Goal: Information Seeking & Learning: Learn about a topic

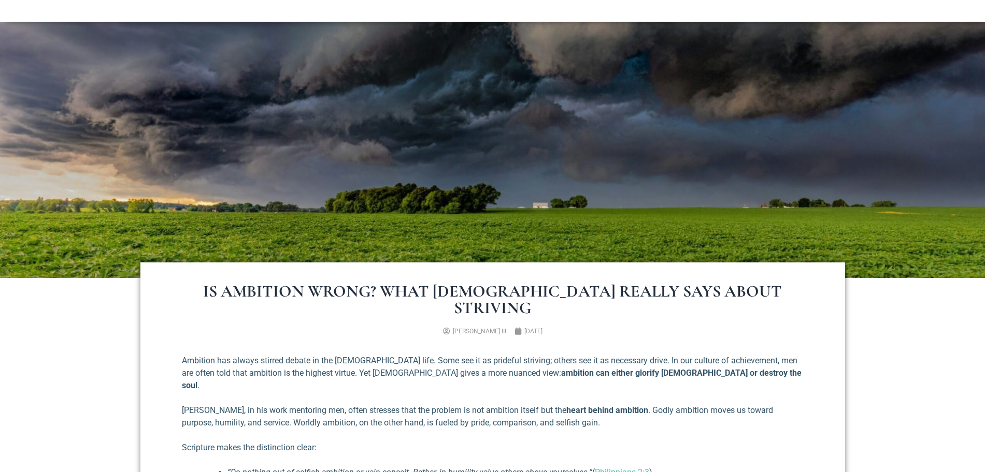
scroll to position [173, 0]
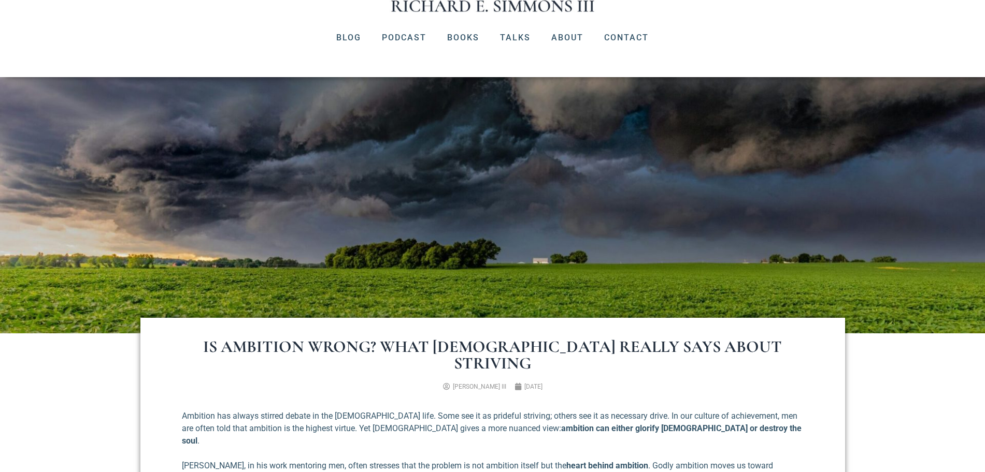
scroll to position [130, 0]
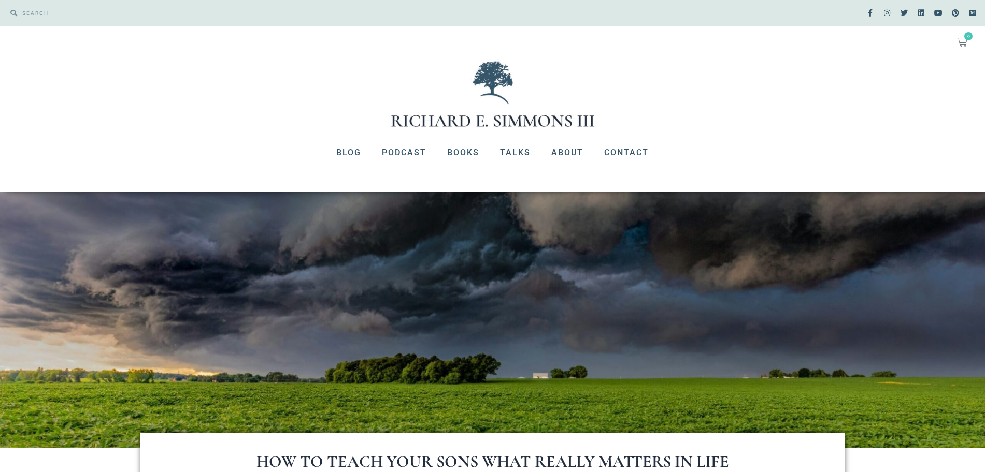
scroll to position [43, 0]
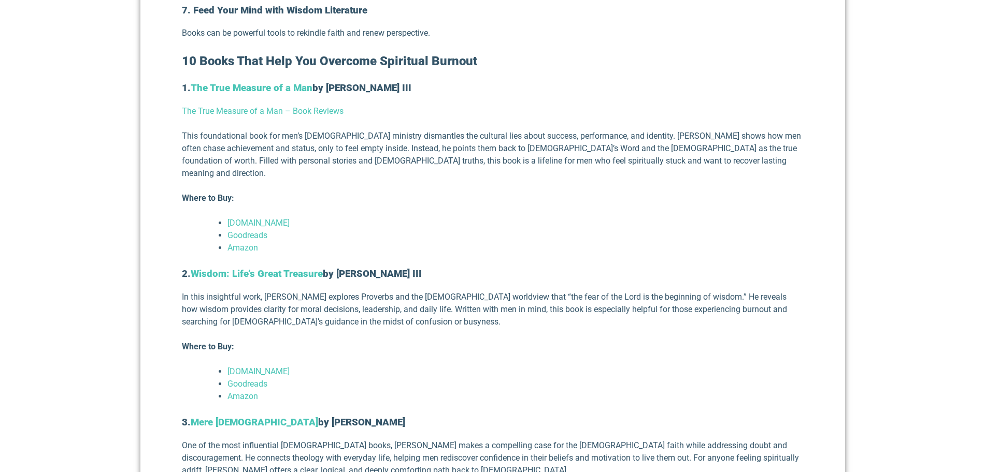
scroll to position [999, 0]
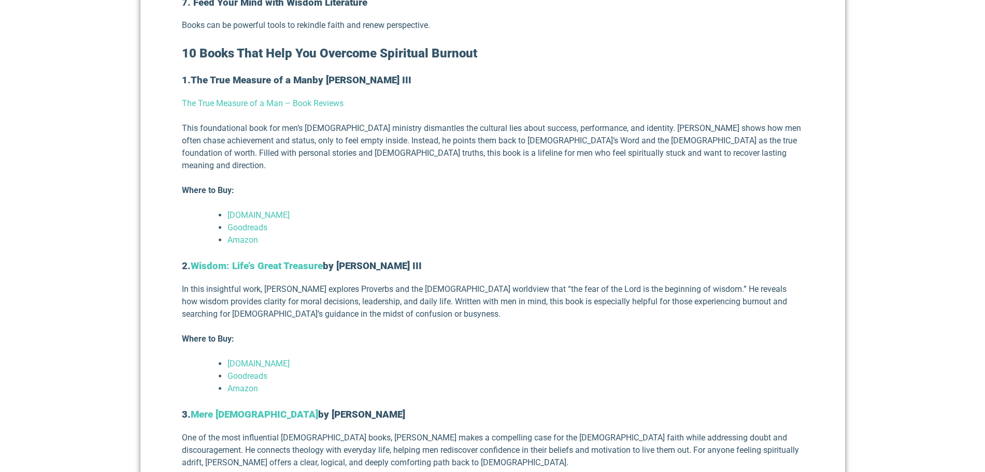
click at [284, 75] on strong "The True Measure of a Man" at bounding box center [252, 80] width 122 height 11
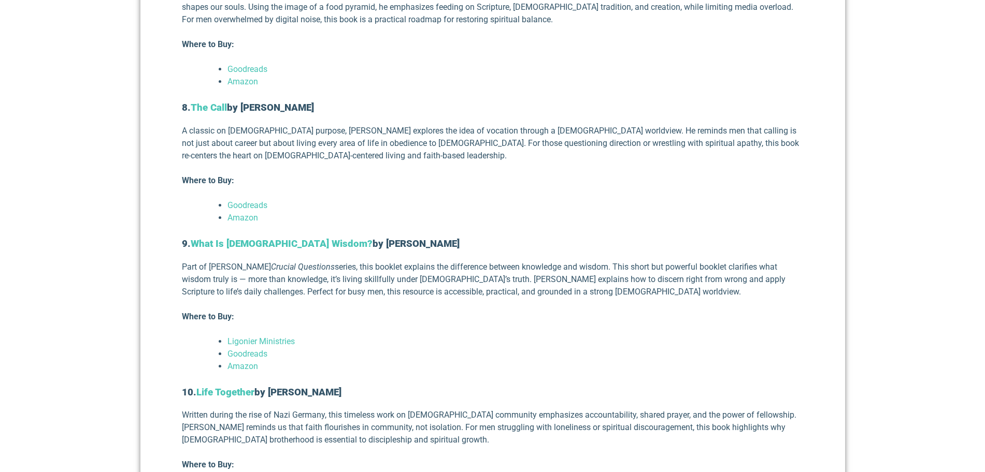
scroll to position [1971, 0]
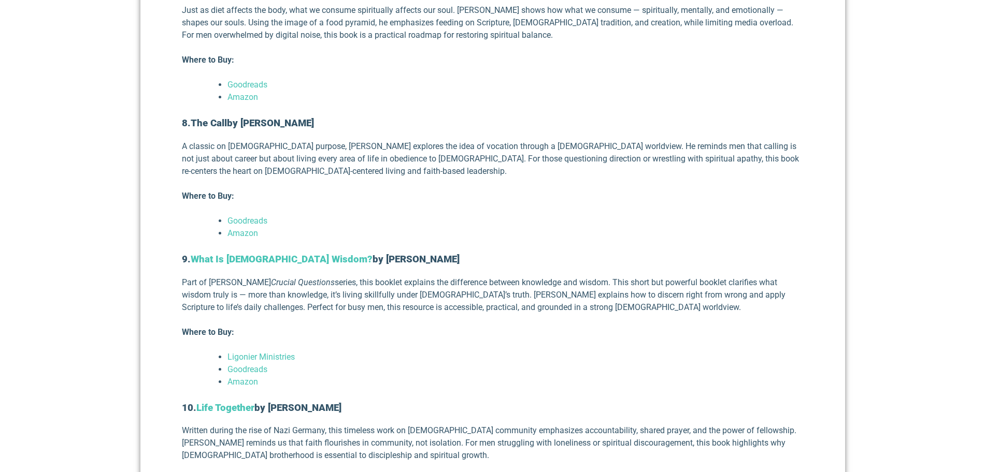
click at [216, 118] on strong "The Call" at bounding box center [209, 123] width 36 height 11
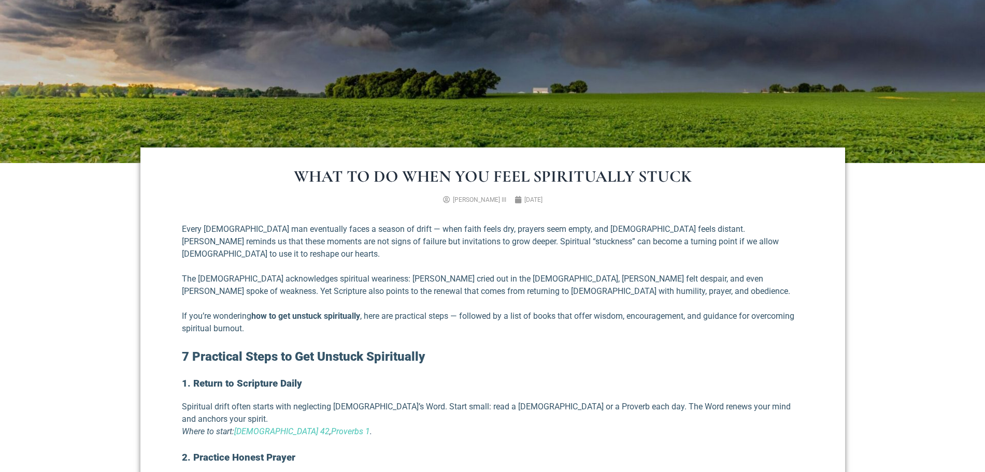
scroll to position [346, 0]
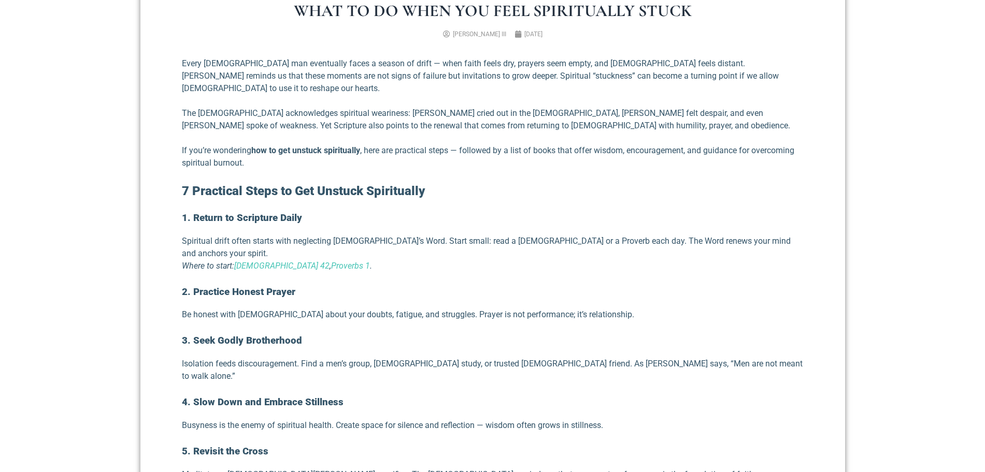
scroll to position [475, 0]
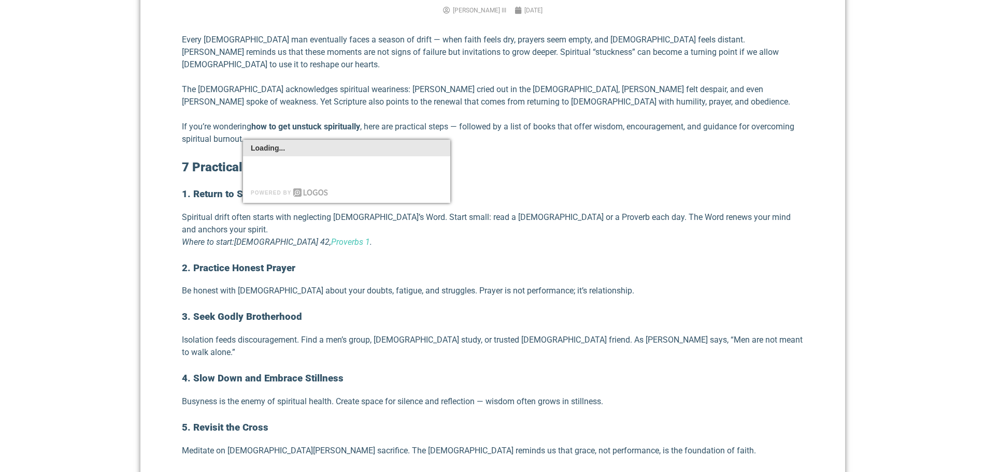
click at [257, 237] on link "[DEMOGRAPHIC_DATA] 42" at bounding box center [281, 242] width 95 height 10
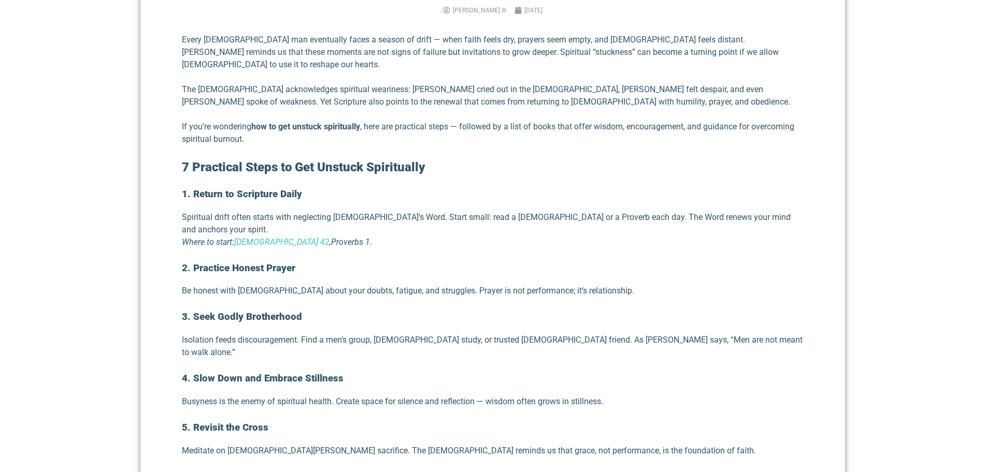
click at [331, 237] on link "Proverbs 1" at bounding box center [350, 242] width 39 height 10
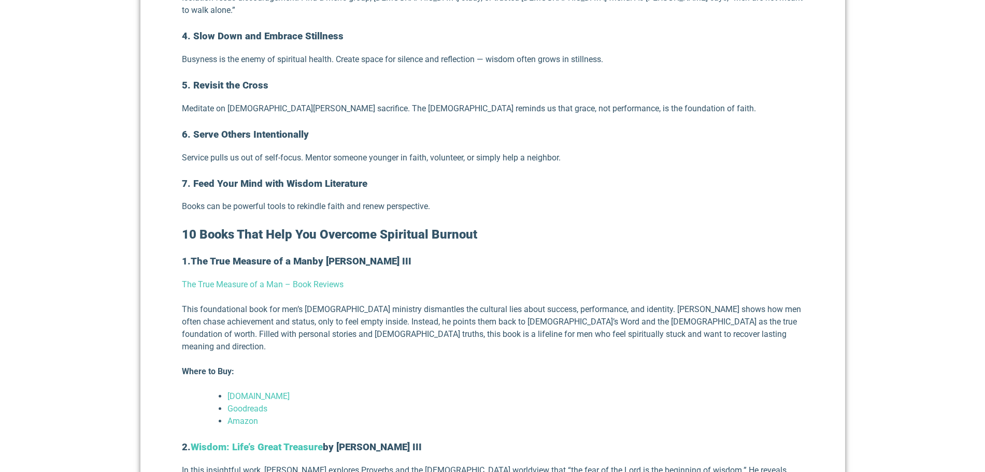
scroll to position [820, 0]
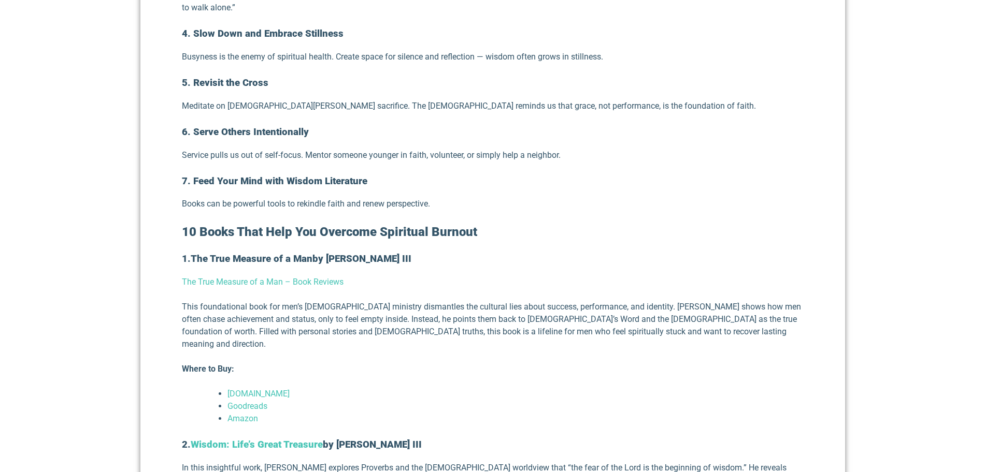
click at [283, 253] on strong "The True Measure of a Man" at bounding box center [252, 258] width 122 height 11
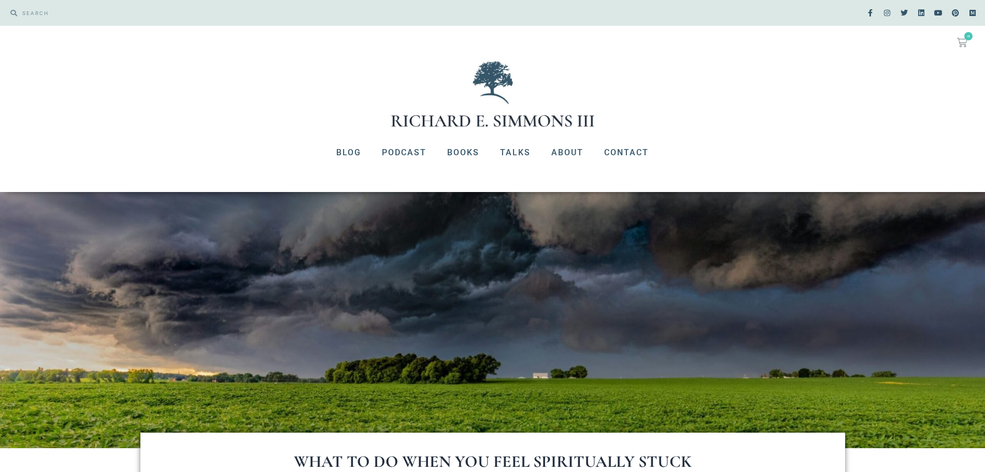
scroll to position [820, 0]
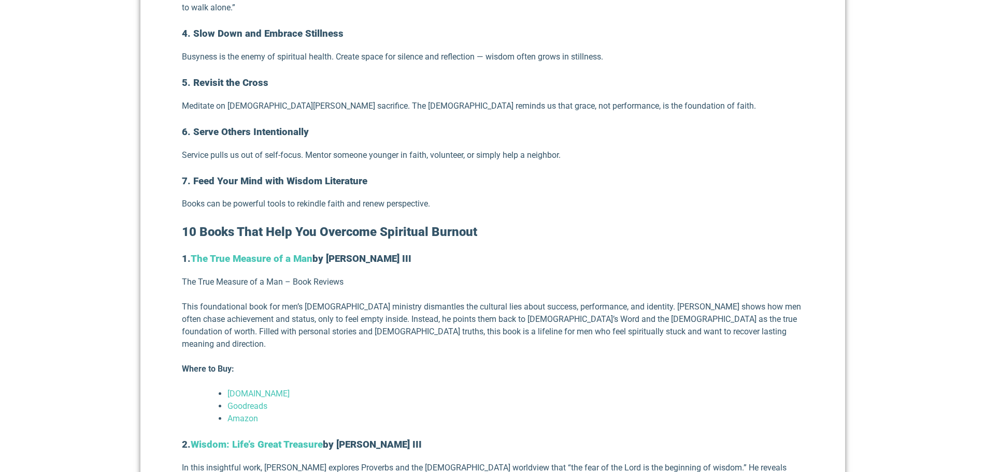
click at [234, 277] on link "The True Measure of a Man – Book Reviews" at bounding box center [263, 282] width 162 height 10
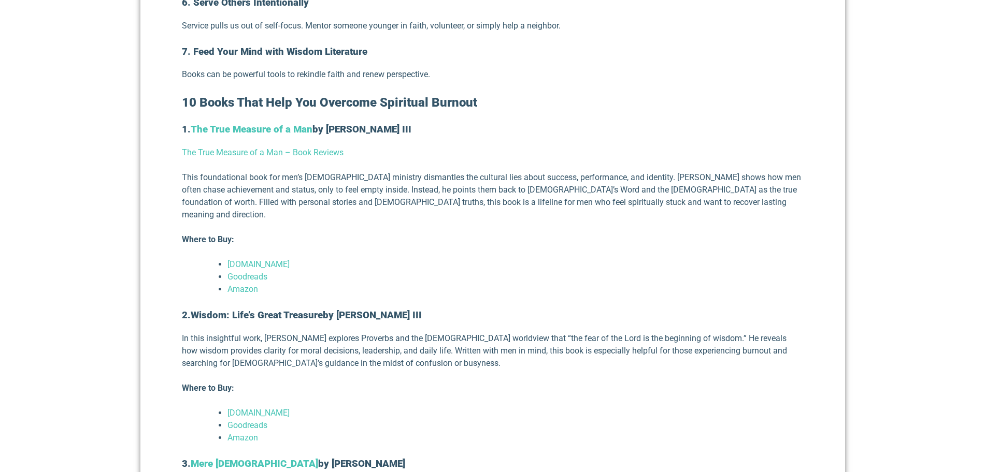
click at [291, 310] on strong "Wisdom: Life’s Great Treasure" at bounding box center [257, 315] width 132 height 11
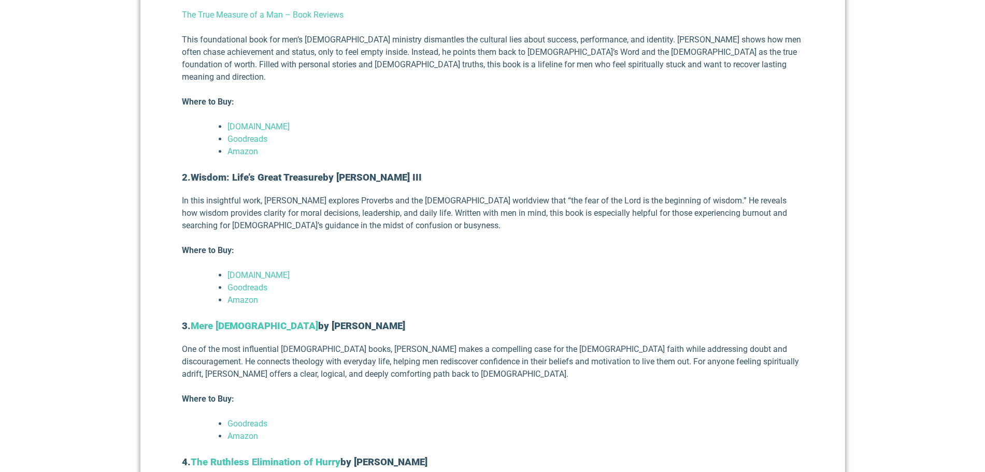
scroll to position [1122, 0]
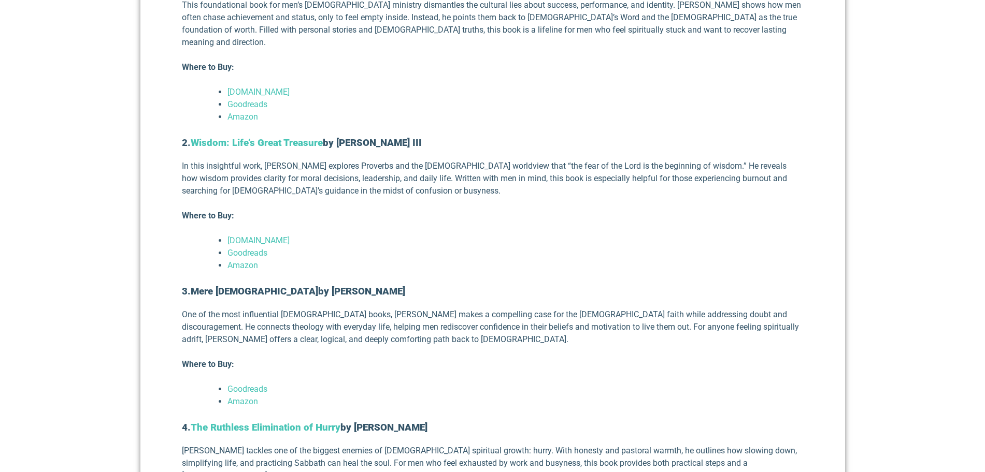
click at [242, 286] on strong "Mere Christianity" at bounding box center [254, 291] width 127 height 11
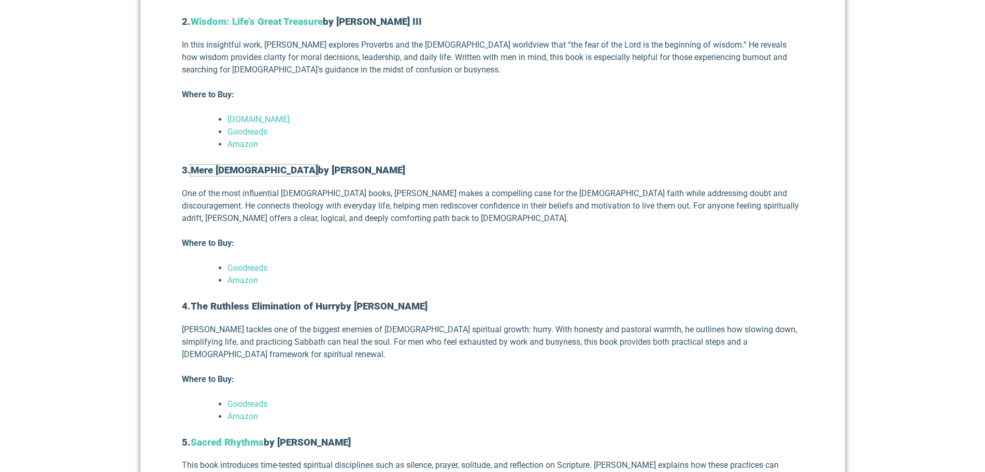
scroll to position [1252, 0]
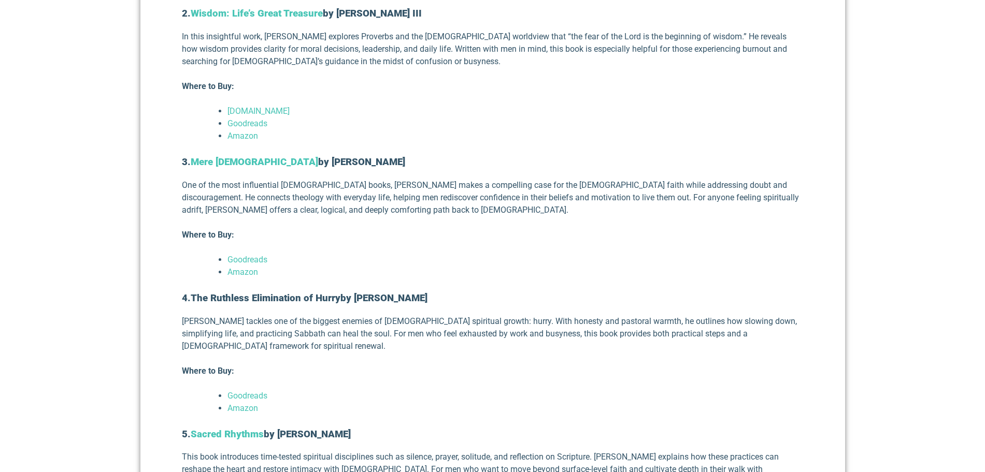
click at [290, 293] on strong "The Ruthless Elimination of Hurry" at bounding box center [266, 298] width 150 height 11
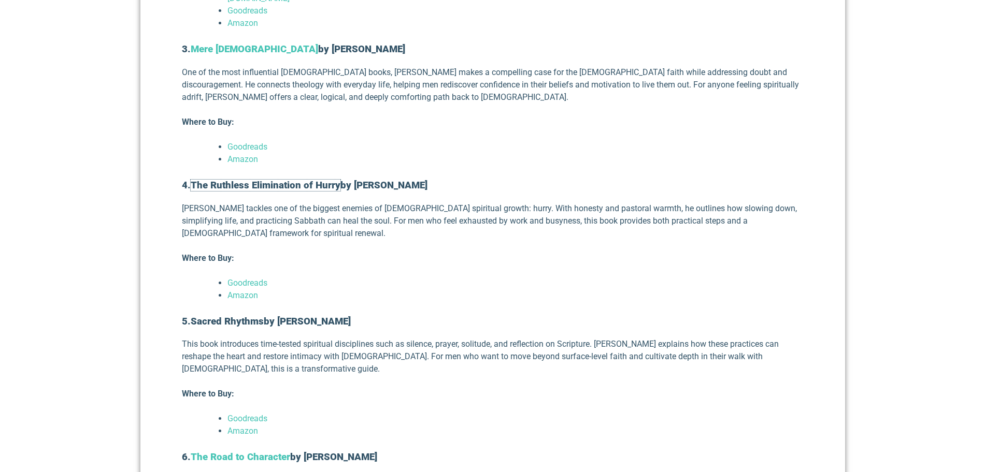
scroll to position [1381, 0]
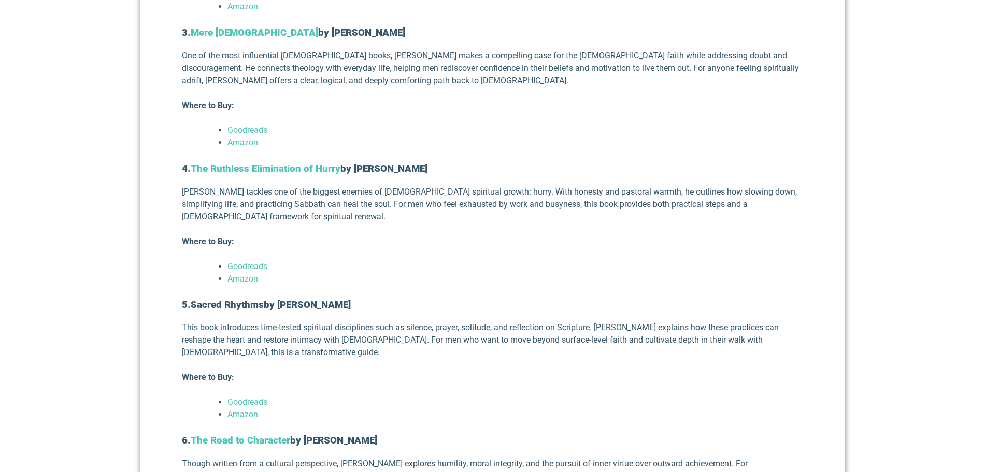
click at [251, 299] on strong "Sacred Rhythms" at bounding box center [227, 304] width 73 height 11
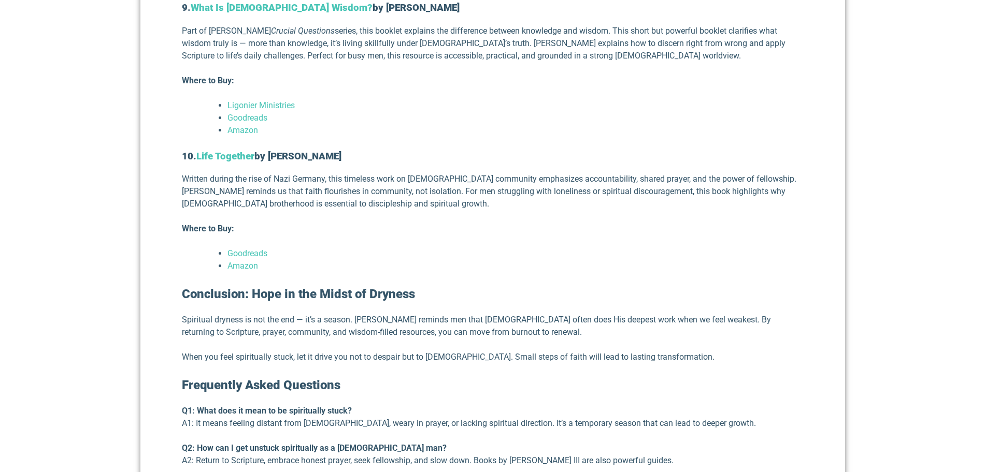
scroll to position [2156, 0]
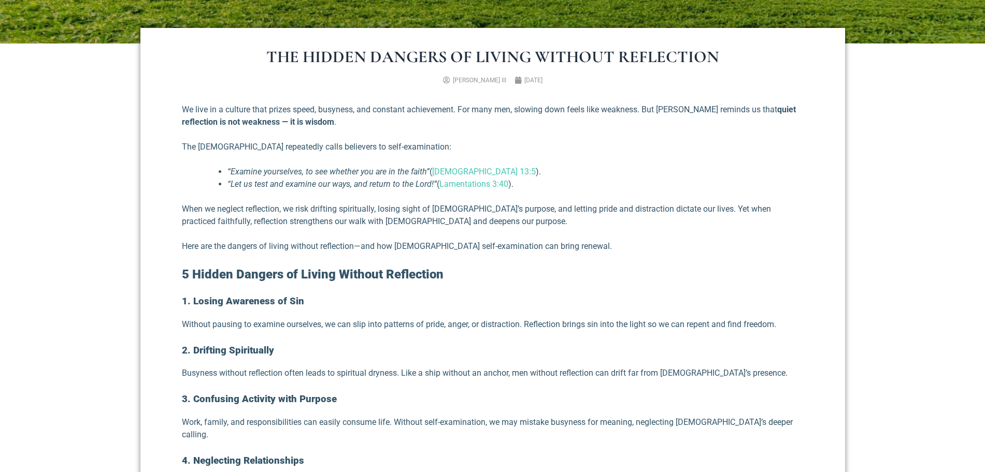
scroll to position [401, 0]
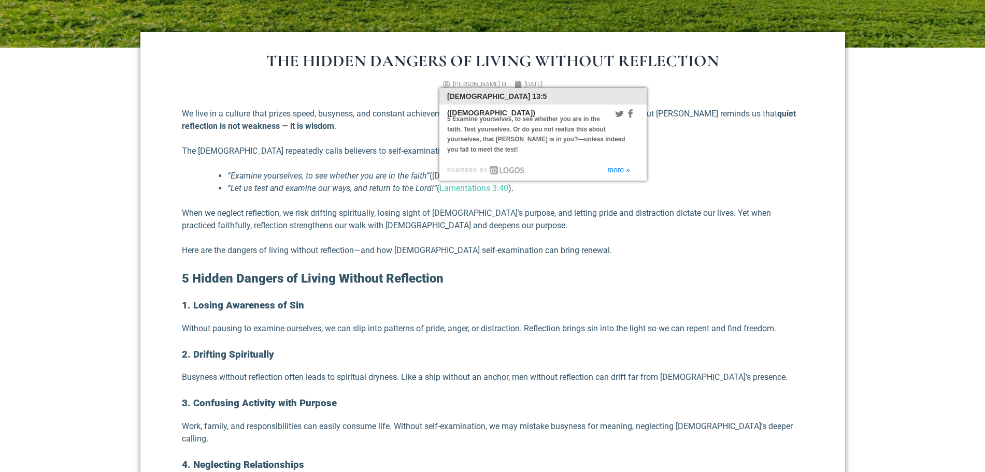
click at [487, 178] on link "[DEMOGRAPHIC_DATA] 13:5" at bounding box center [484, 176] width 104 height 10
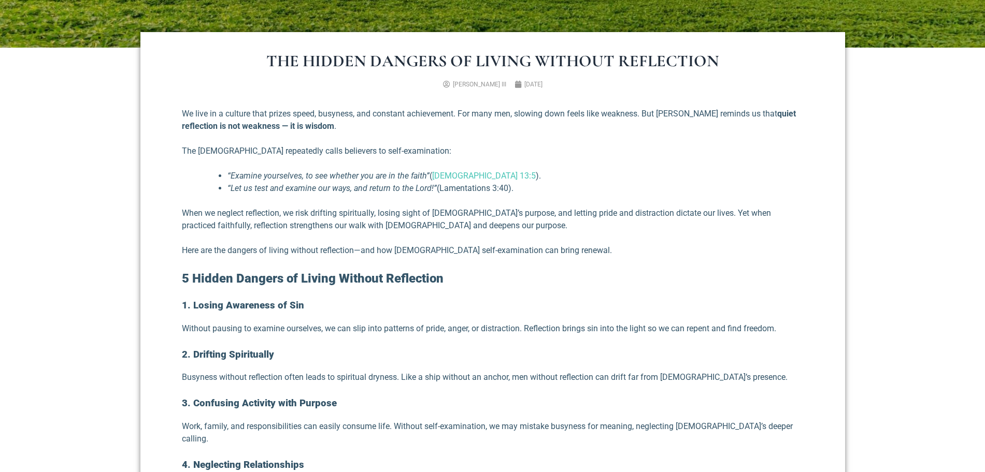
click at [482, 188] on link "Lamentations 3:40" at bounding box center [473, 188] width 69 height 10
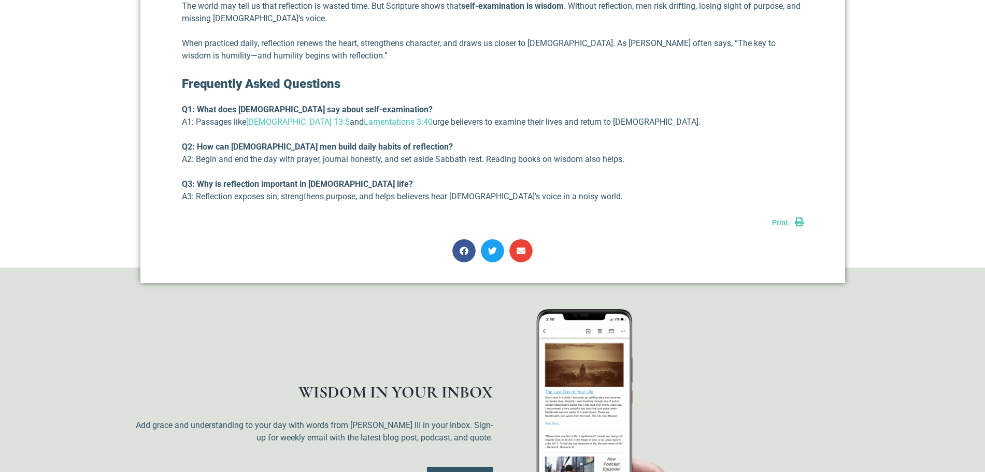
scroll to position [2699, 0]
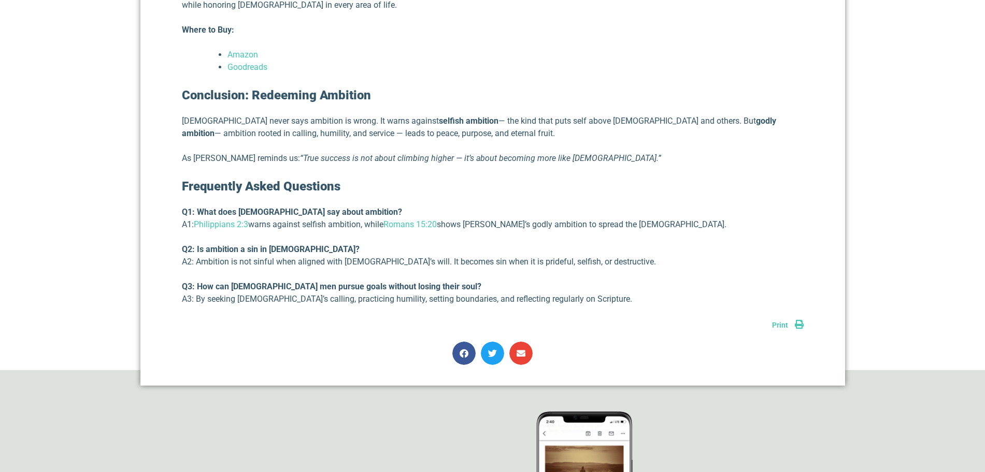
scroll to position [2692, 0]
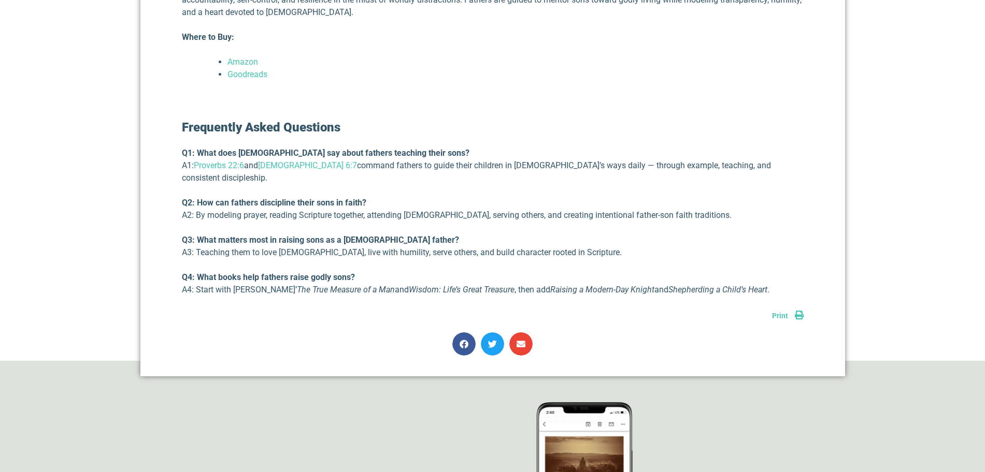
scroll to position [2512, 0]
